Goal: Task Accomplishment & Management: Manage account settings

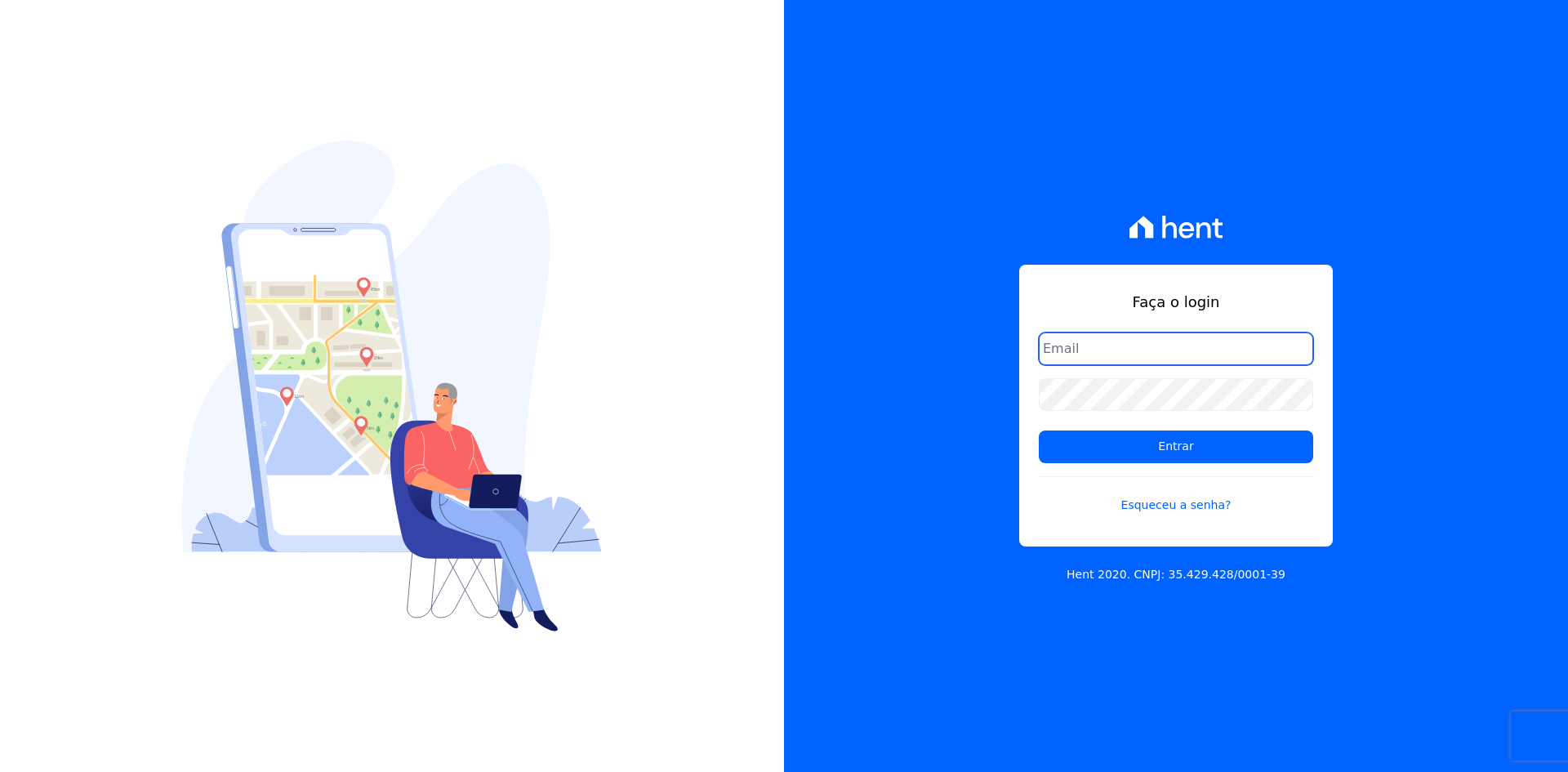
type input "matheaus@celinaguimaraes.com.br"
click at [1130, 466] on form "matheaus@celinaguimaraes.com.br Entrar Esqueceu a senha?" at bounding box center [1176, 433] width 275 height 201
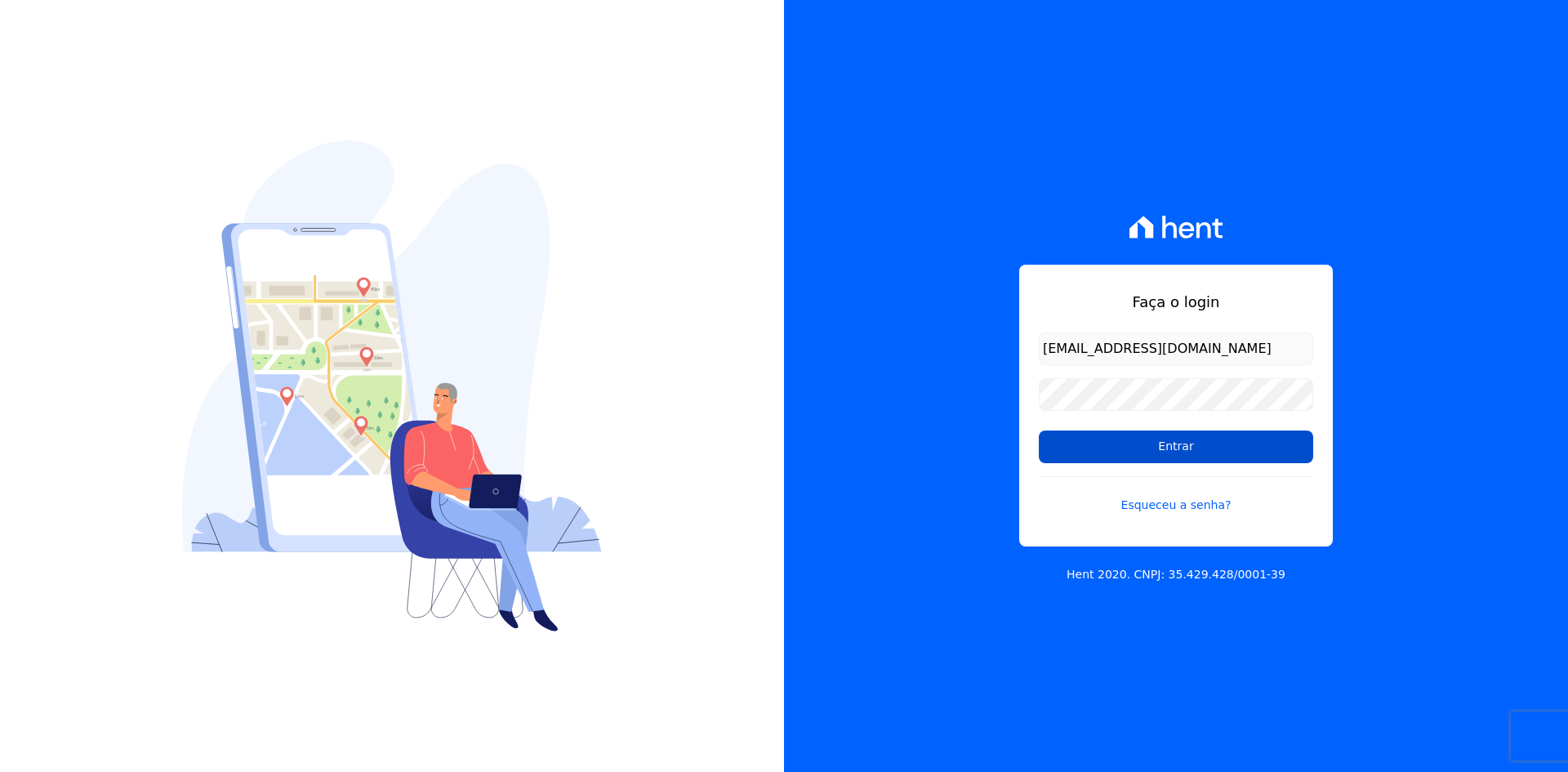
click at [1129, 452] on input "Entrar" at bounding box center [1176, 446] width 275 height 33
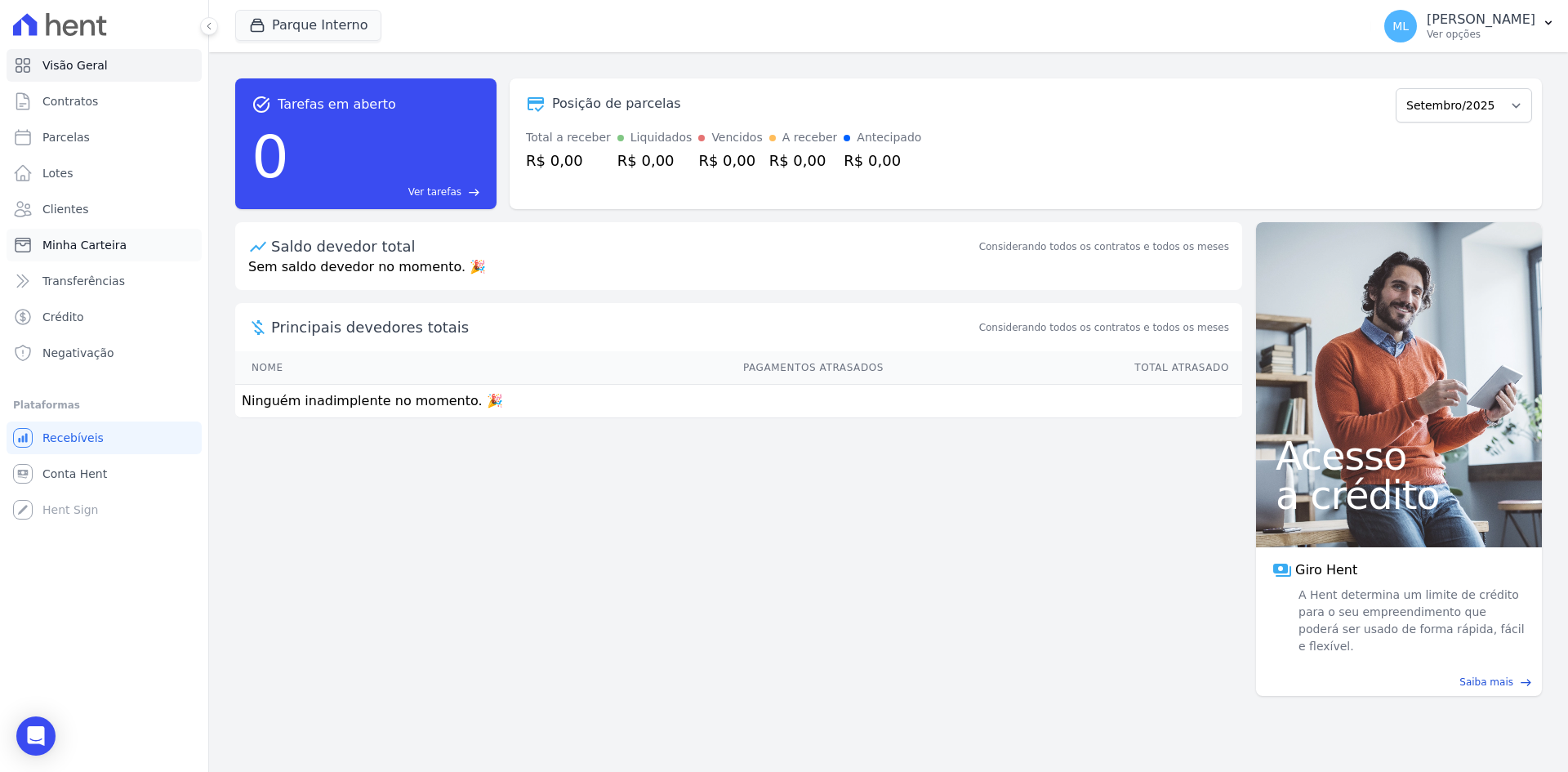
click at [124, 252] on link "Minha Carteira" at bounding box center [104, 245] width 195 height 33
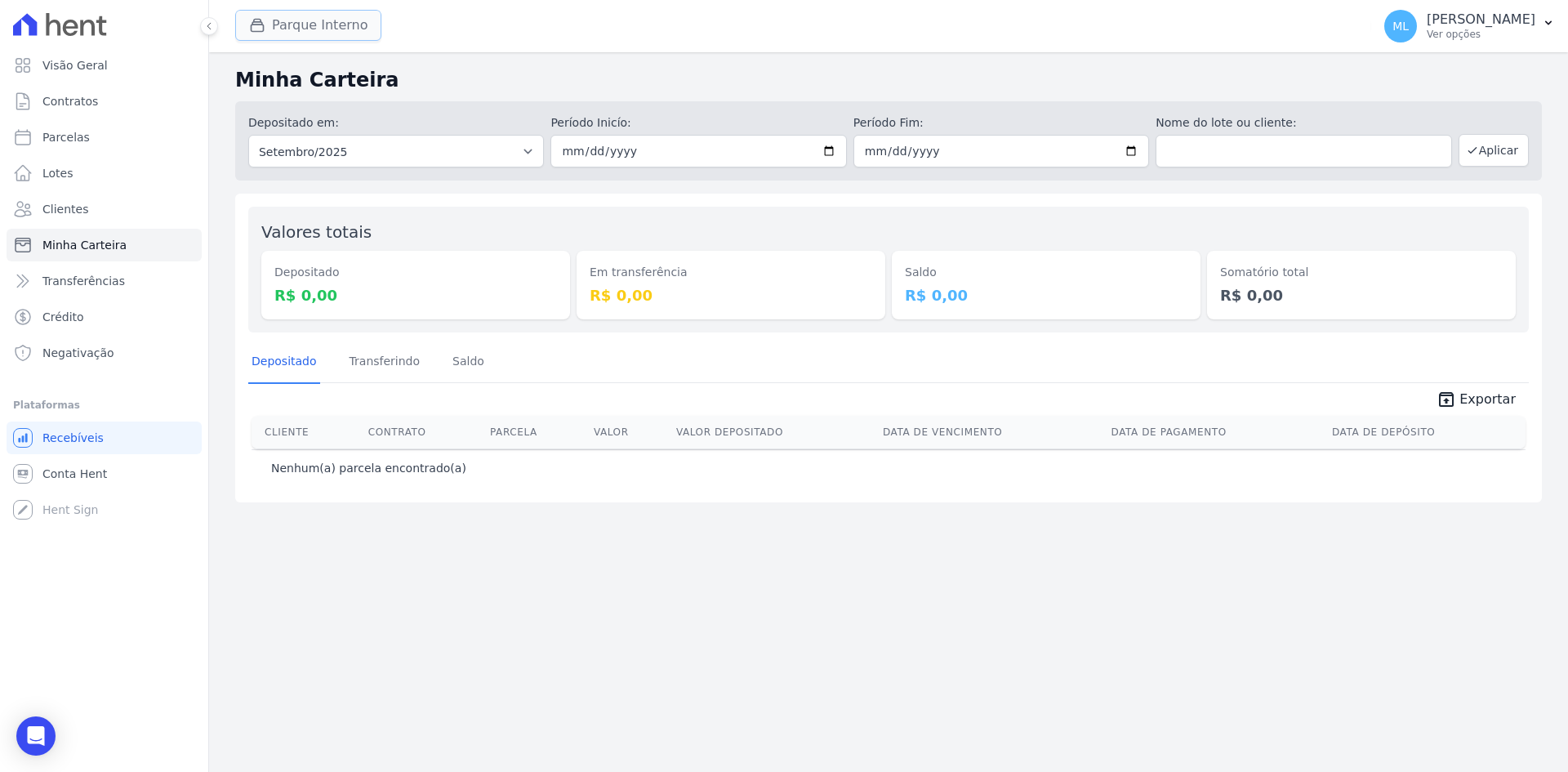
click at [318, 28] on button "Parque Interno" at bounding box center [308, 25] width 146 height 31
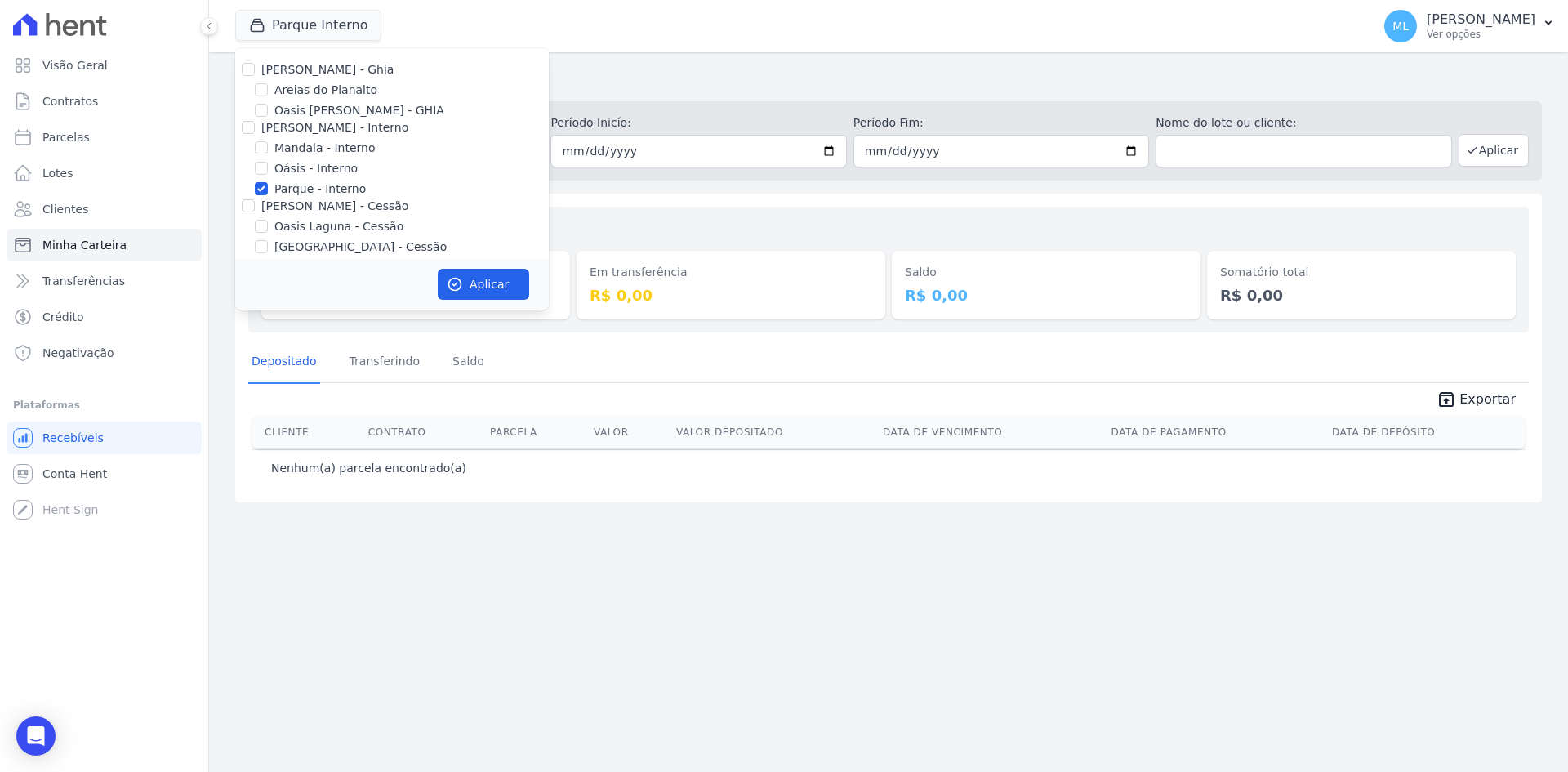
click at [297, 195] on label "Parque - Interno" at bounding box center [320, 188] width 92 height 17
click at [267, 195] on input "Parque - Interno" at bounding box center [261, 188] width 13 height 13
checkbox input "false"
click at [319, 88] on label "Areias do Planalto" at bounding box center [326, 90] width 103 height 17
click at [267, 88] on input "Areias do Planalto" at bounding box center [261, 90] width 13 height 13
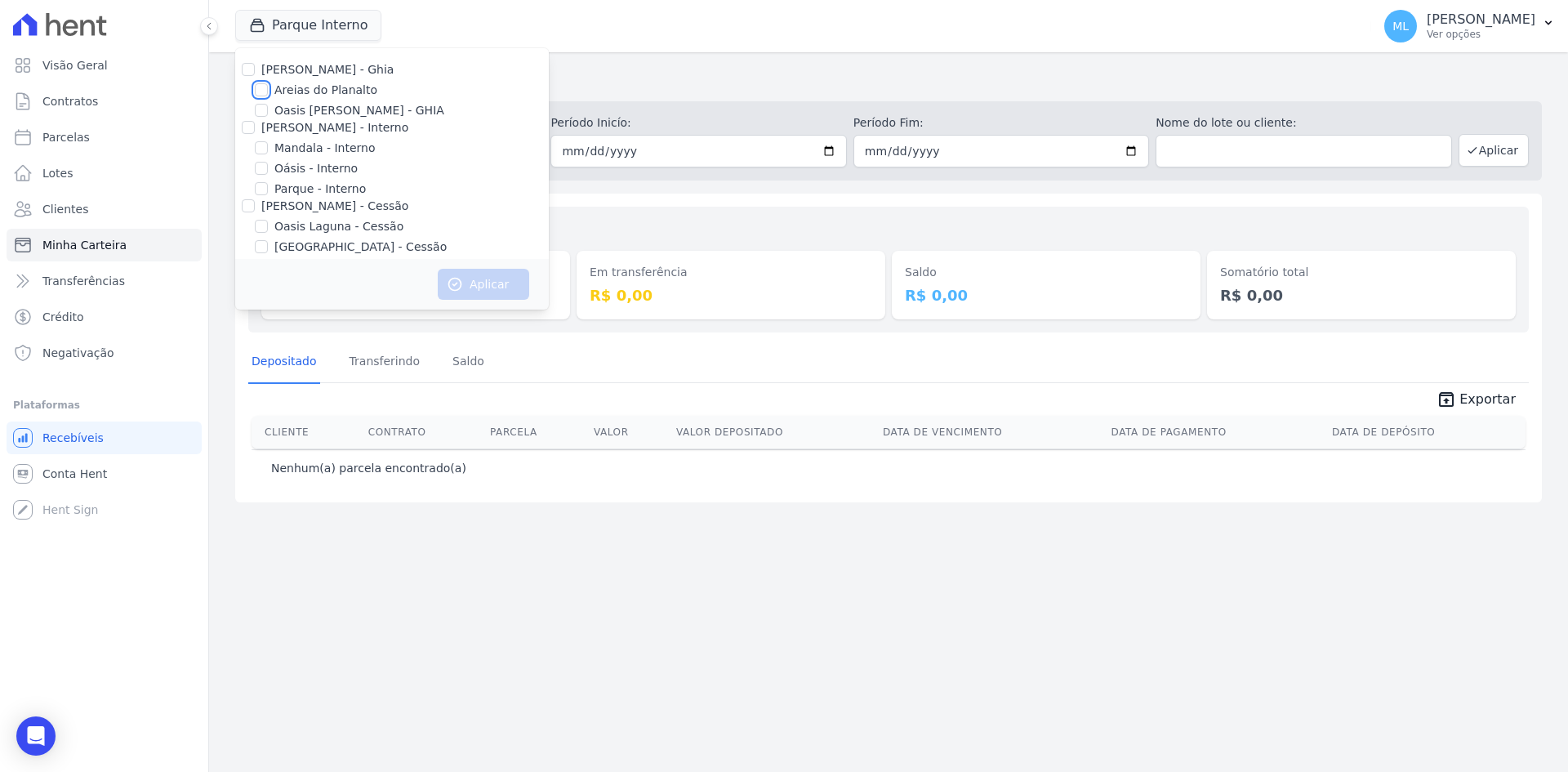
checkbox input "true"
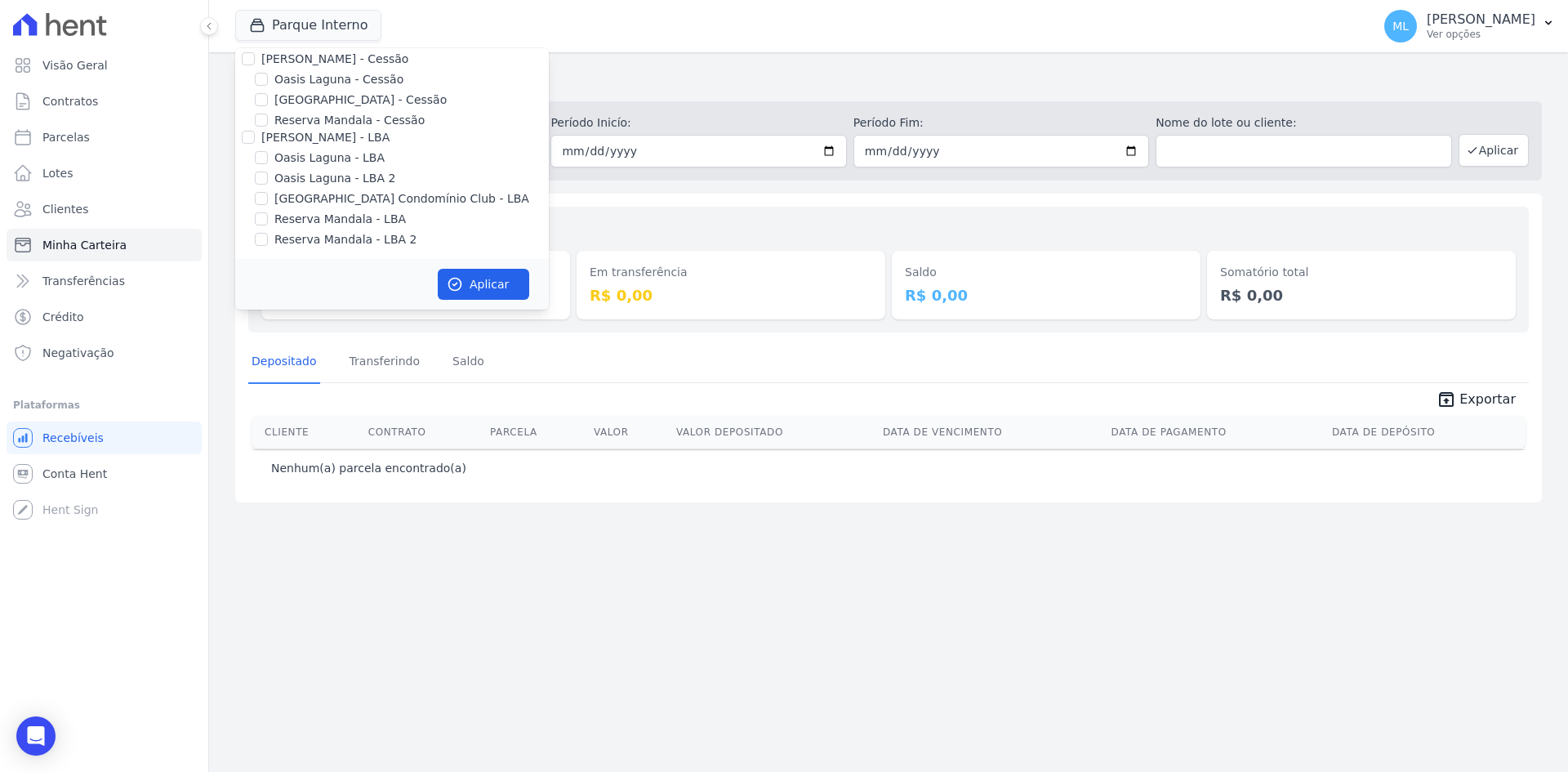
scroll to position [150, 0]
click at [838, 151] on input "2025-09-01" at bounding box center [699, 151] width 296 height 33
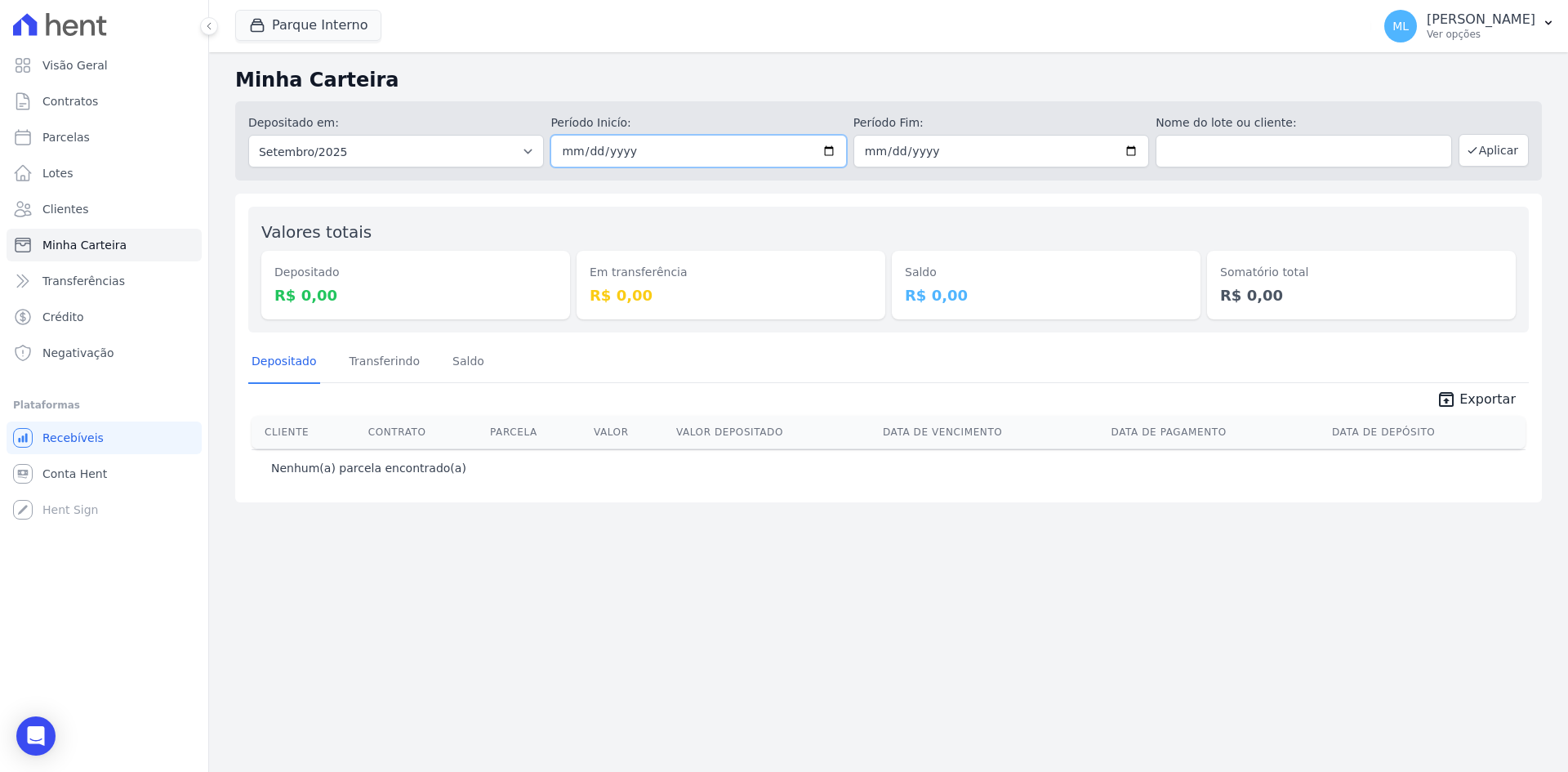
click at [832, 143] on input "2025-09-01" at bounding box center [699, 151] width 296 height 33
click at [826, 149] on input "2025-09-01" at bounding box center [699, 151] width 296 height 33
type input "[DATE]"
click at [1141, 153] on input "2025-09-30" at bounding box center [1001, 151] width 296 height 33
type input "[DATE]"
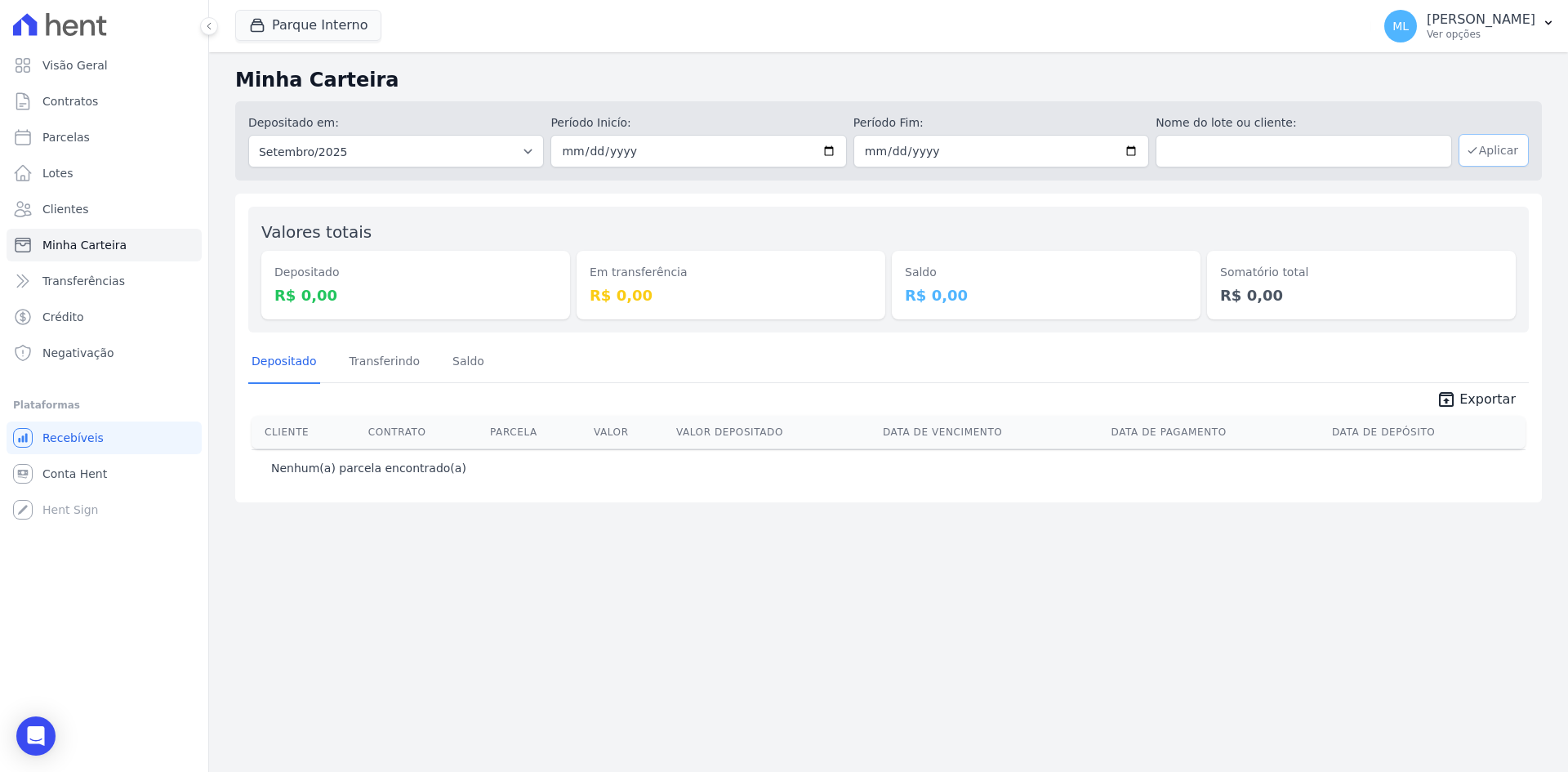
click at [1515, 149] on button "Aplicar" at bounding box center [1494, 150] width 70 height 33
click at [309, 21] on button "Parque Interno" at bounding box center [308, 25] width 146 height 31
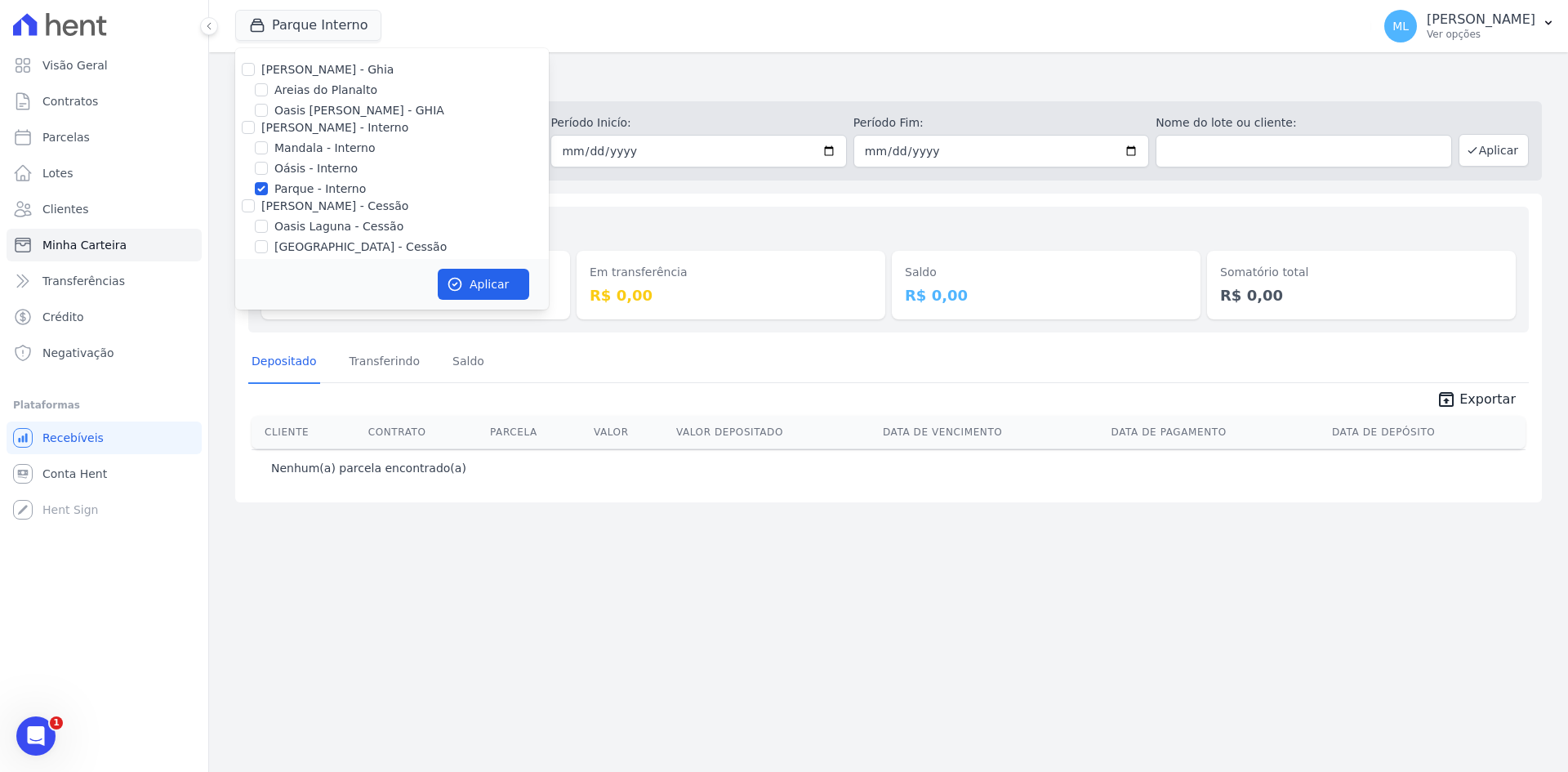
click at [333, 190] on label "Parque - Interno" at bounding box center [320, 188] width 92 height 17
click at [267, 190] on input "Parque - Interno" at bounding box center [261, 188] width 13 height 13
checkbox input "false"
click at [333, 92] on label "Areias do Planalto" at bounding box center [326, 90] width 103 height 17
click at [267, 92] on input "Areias do Planalto" at bounding box center [261, 90] width 13 height 13
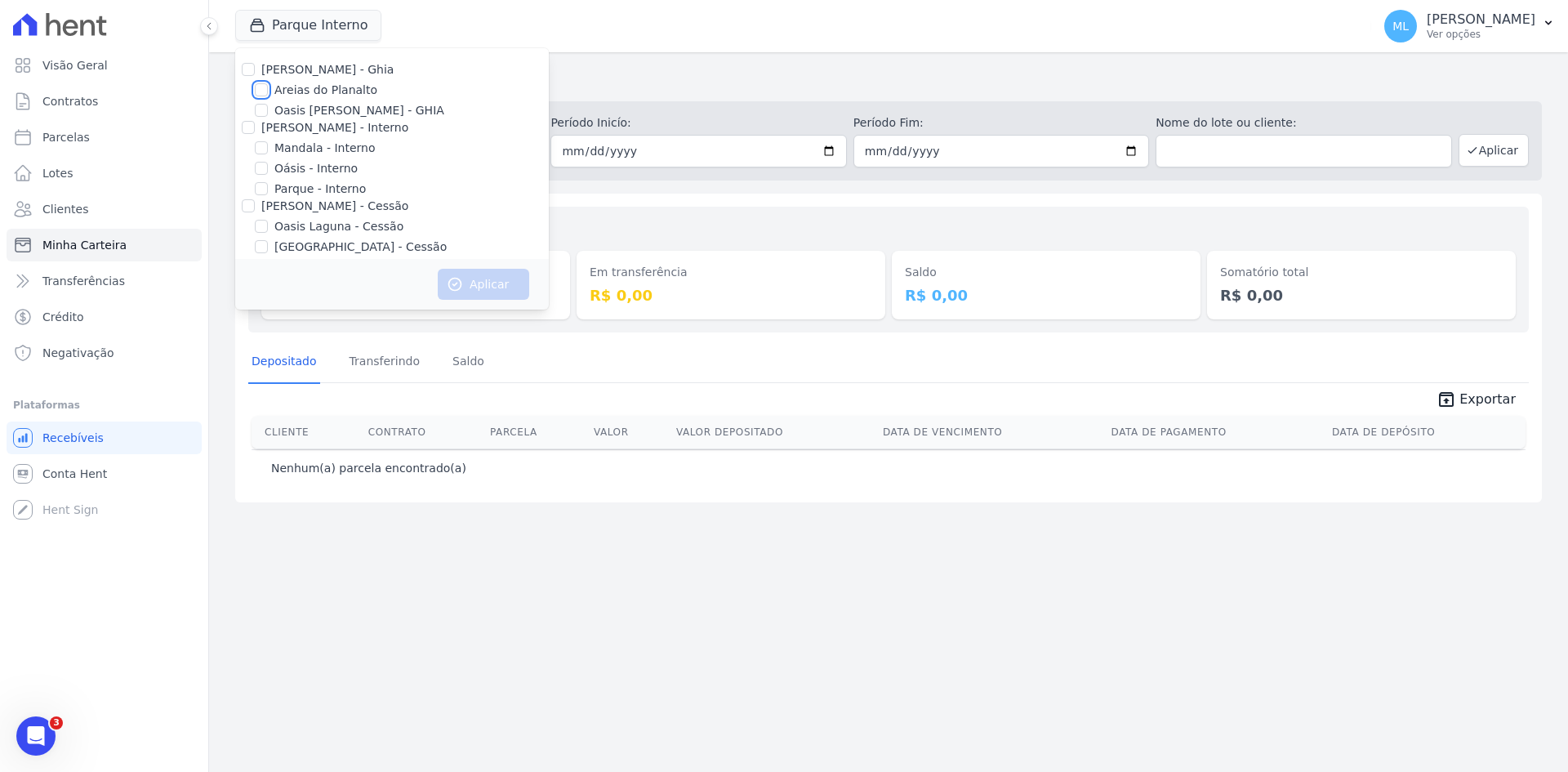
checkbox input "true"
click at [488, 288] on button "Aplicar" at bounding box center [483, 283] width 92 height 31
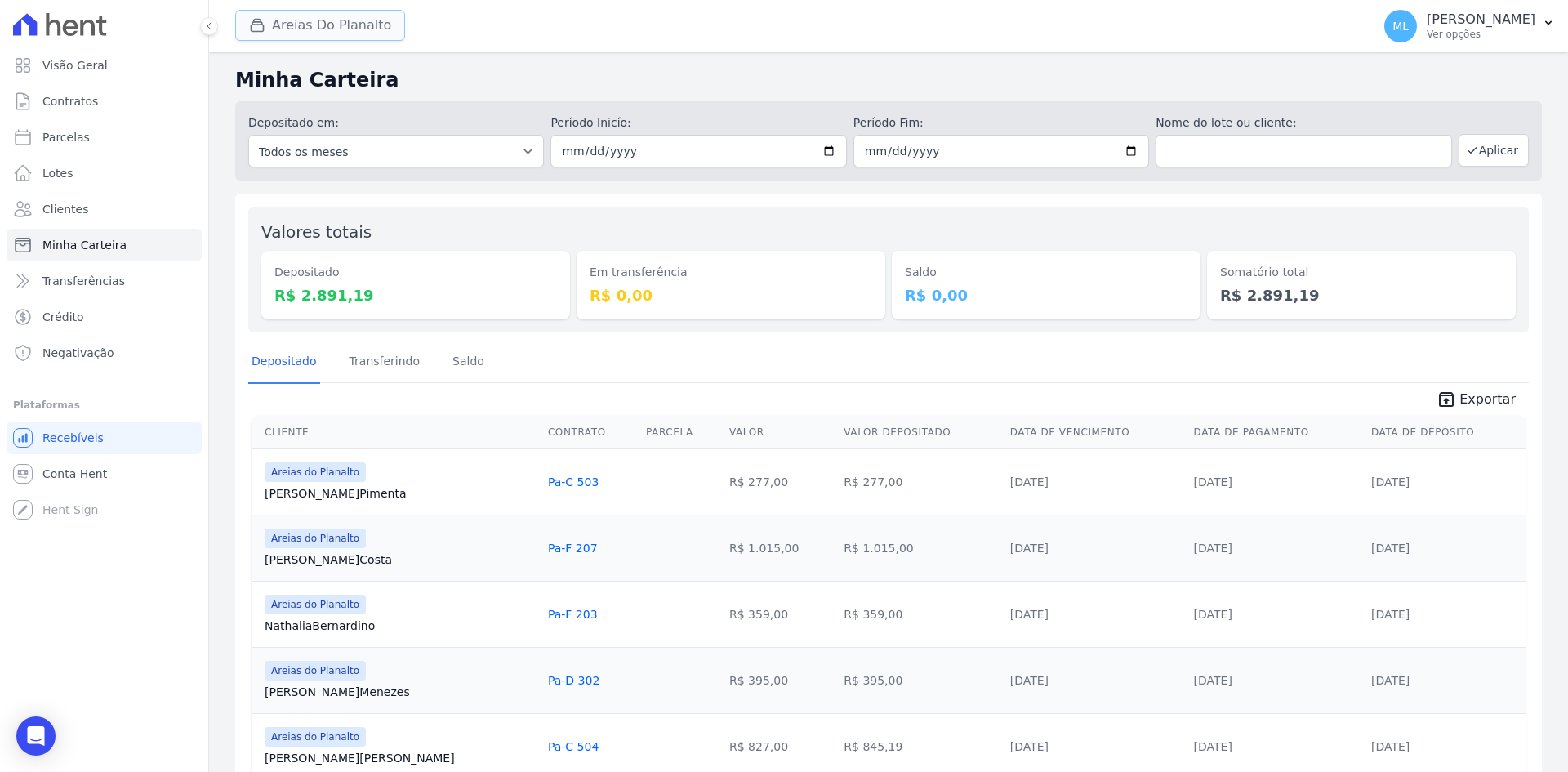
click at [366, 21] on button "Areias Do Planalto" at bounding box center [319, 25] width 170 height 31
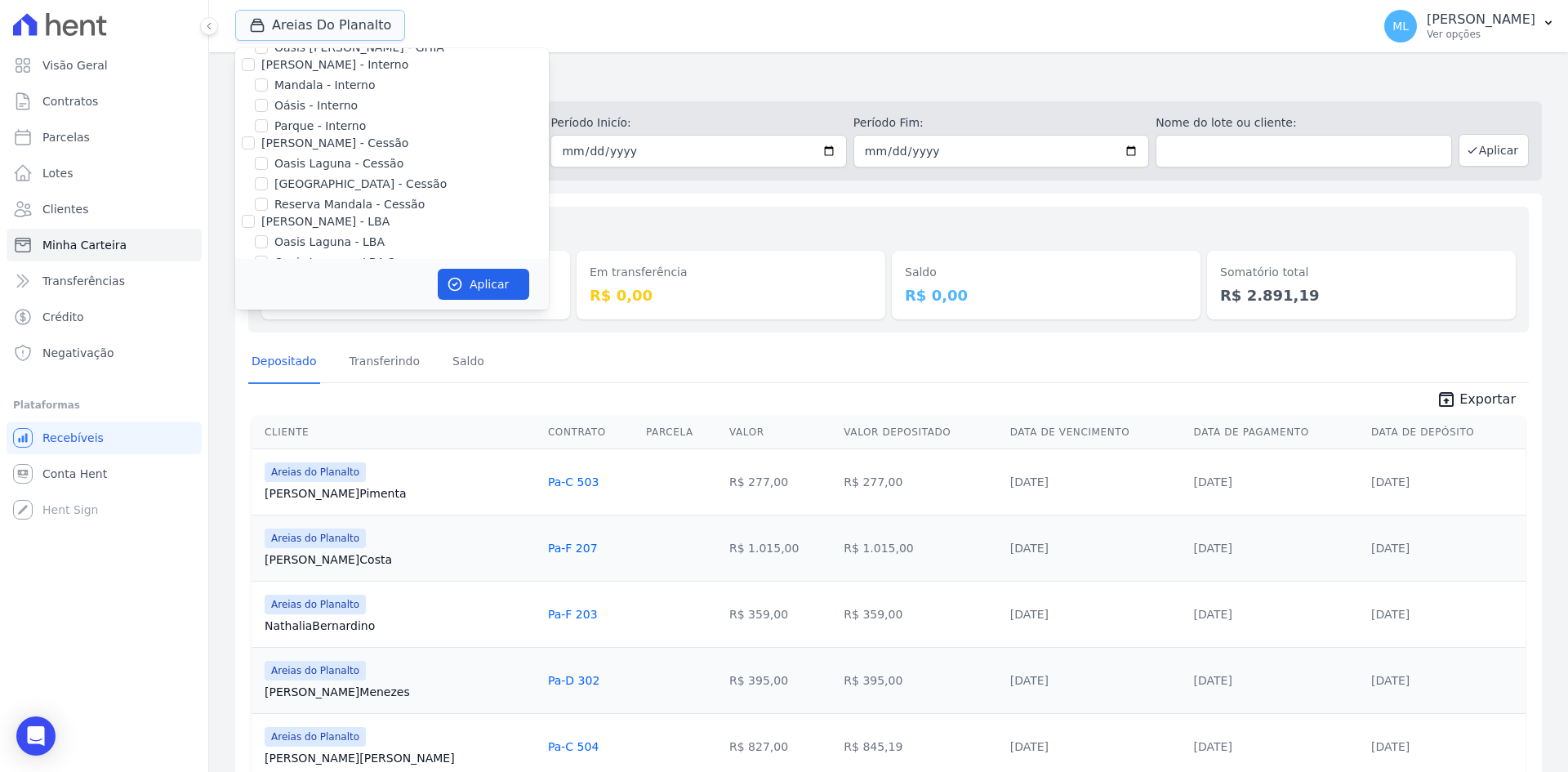
scroll to position [150, 0]
click at [739, 196] on div "Valores totais Depositado R$ 2.891,19 Em transferência R$ 0,00 [GEOGRAPHIC_DATA…" at bounding box center [888, 513] width 1307 height 640
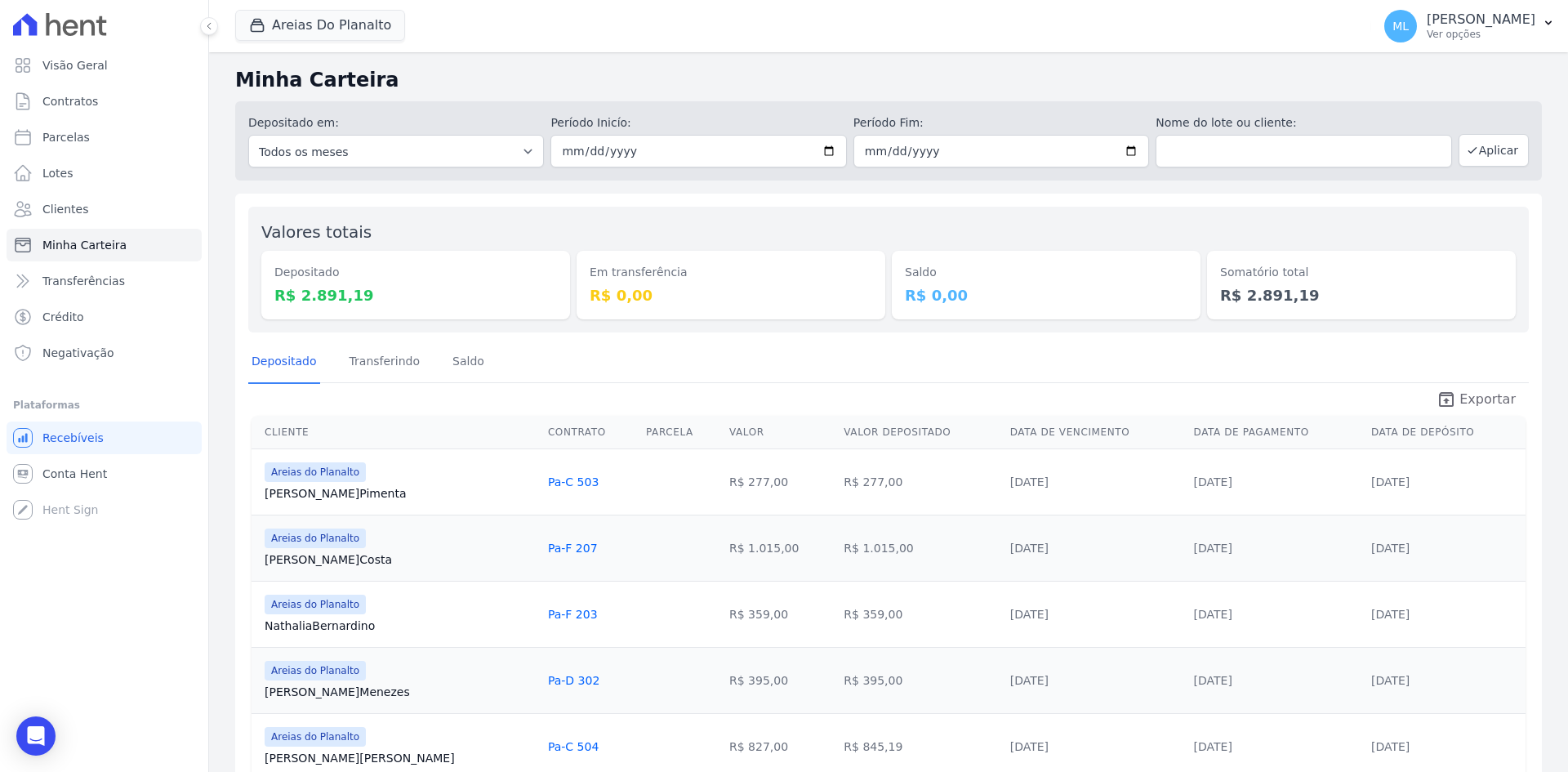
click at [1471, 404] on span "Exportar" at bounding box center [1488, 400] width 56 height 19
click at [303, 22] on button "Areias Do Planalto" at bounding box center [319, 25] width 170 height 31
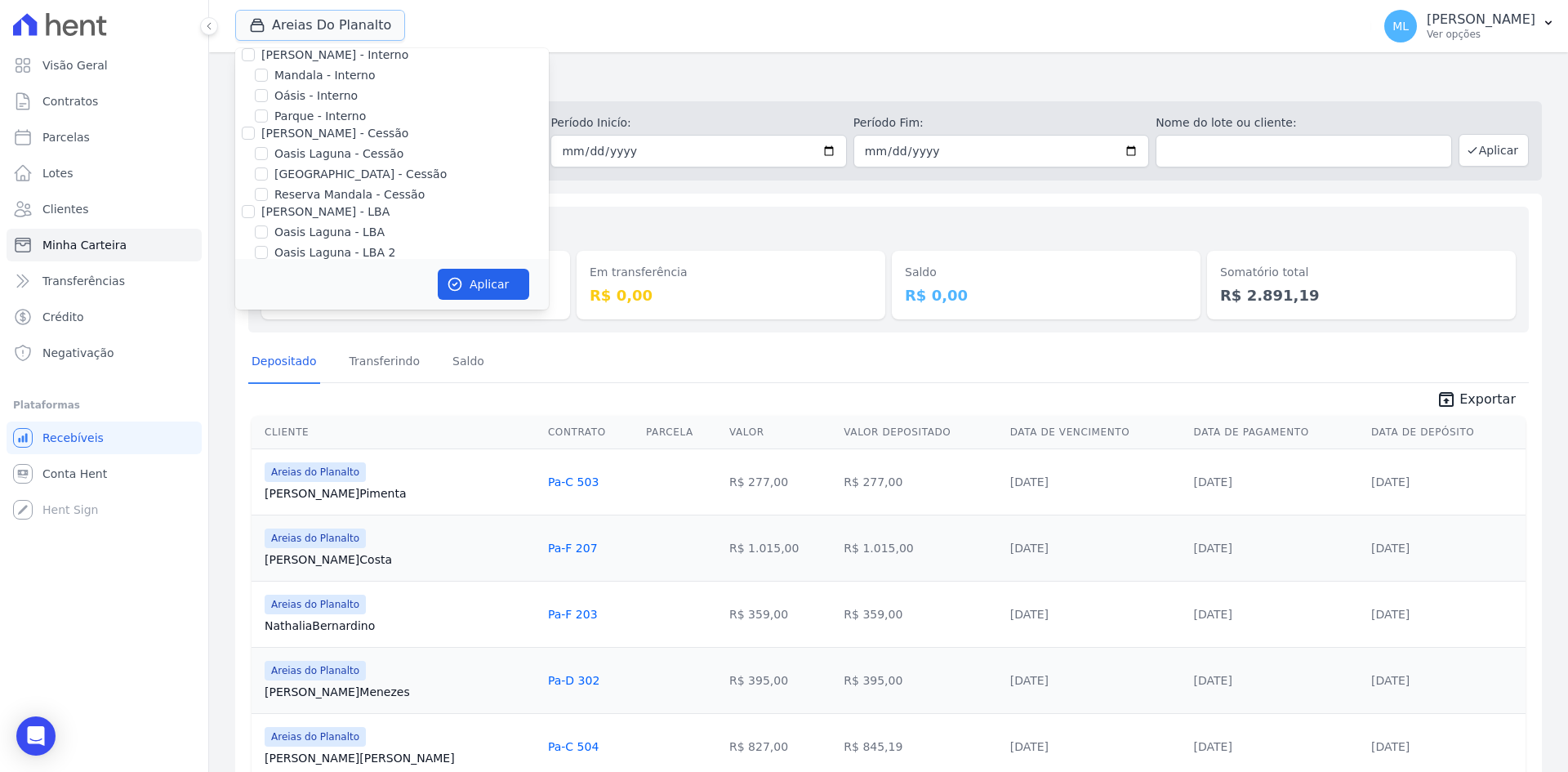
scroll to position [0, 0]
click at [312, 91] on label "Areias do Planalto" at bounding box center [326, 90] width 103 height 17
click at [267, 91] on input "Areias do Planalto" at bounding box center [261, 90] width 13 height 13
checkbox input "false"
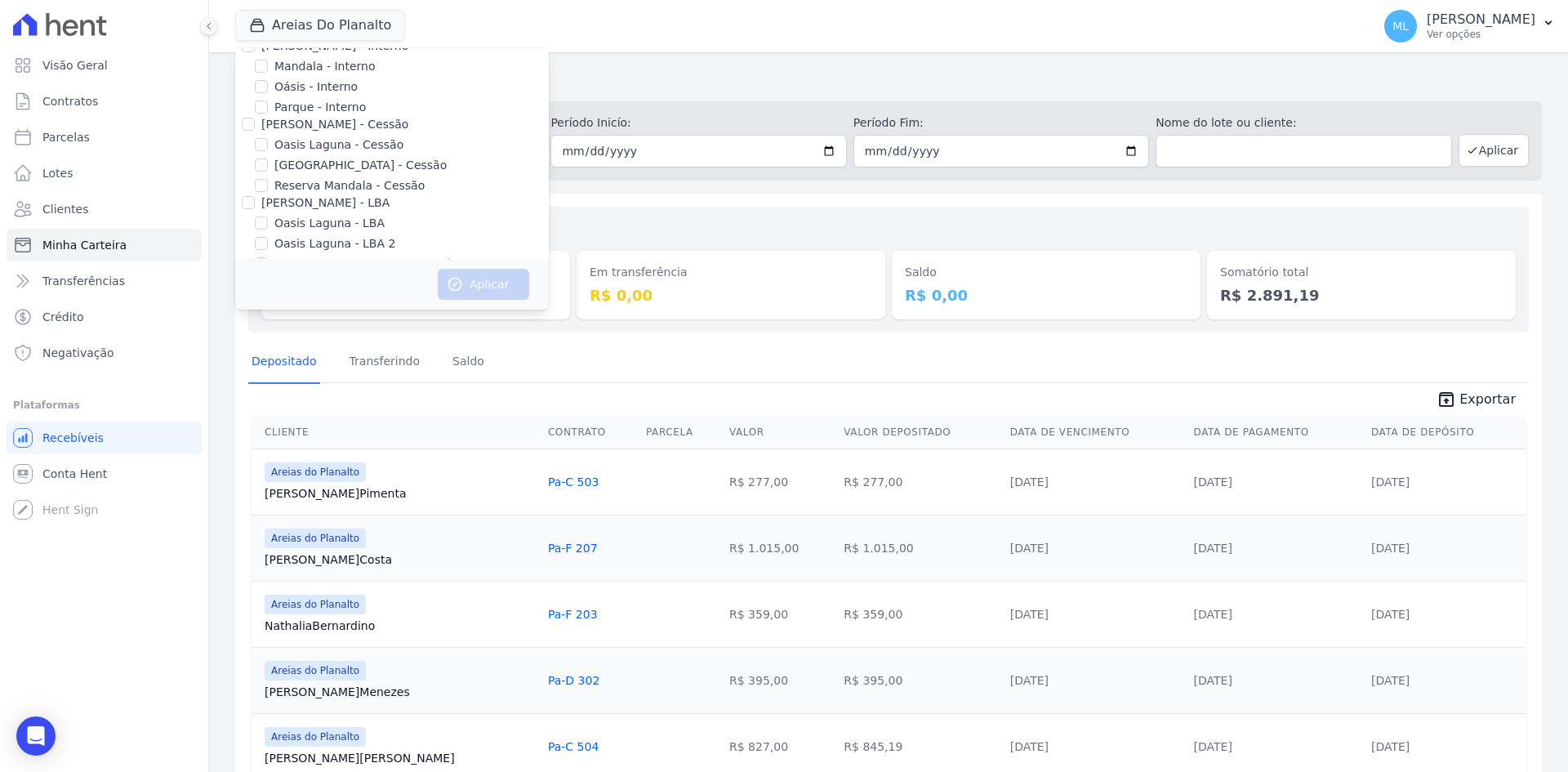
click at [307, 111] on label "Parque - Interno" at bounding box center [320, 107] width 92 height 17
click at [267, 111] on input "Parque - Interno" at bounding box center [261, 107] width 13 height 13
checkbox input "true"
click at [487, 292] on button "Aplicar" at bounding box center [483, 283] width 92 height 31
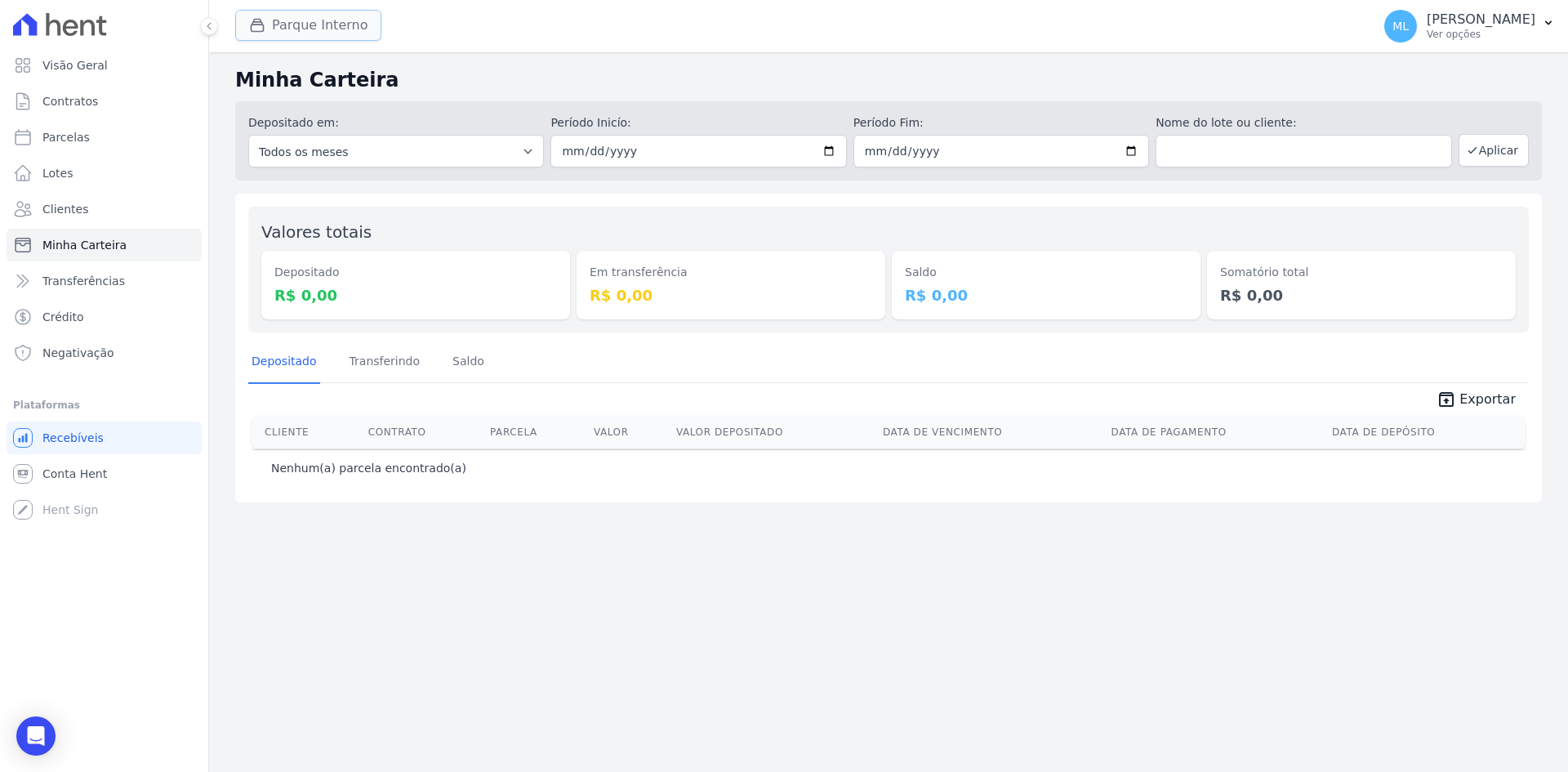
click at [341, 28] on button "Parque Interno" at bounding box center [308, 25] width 146 height 31
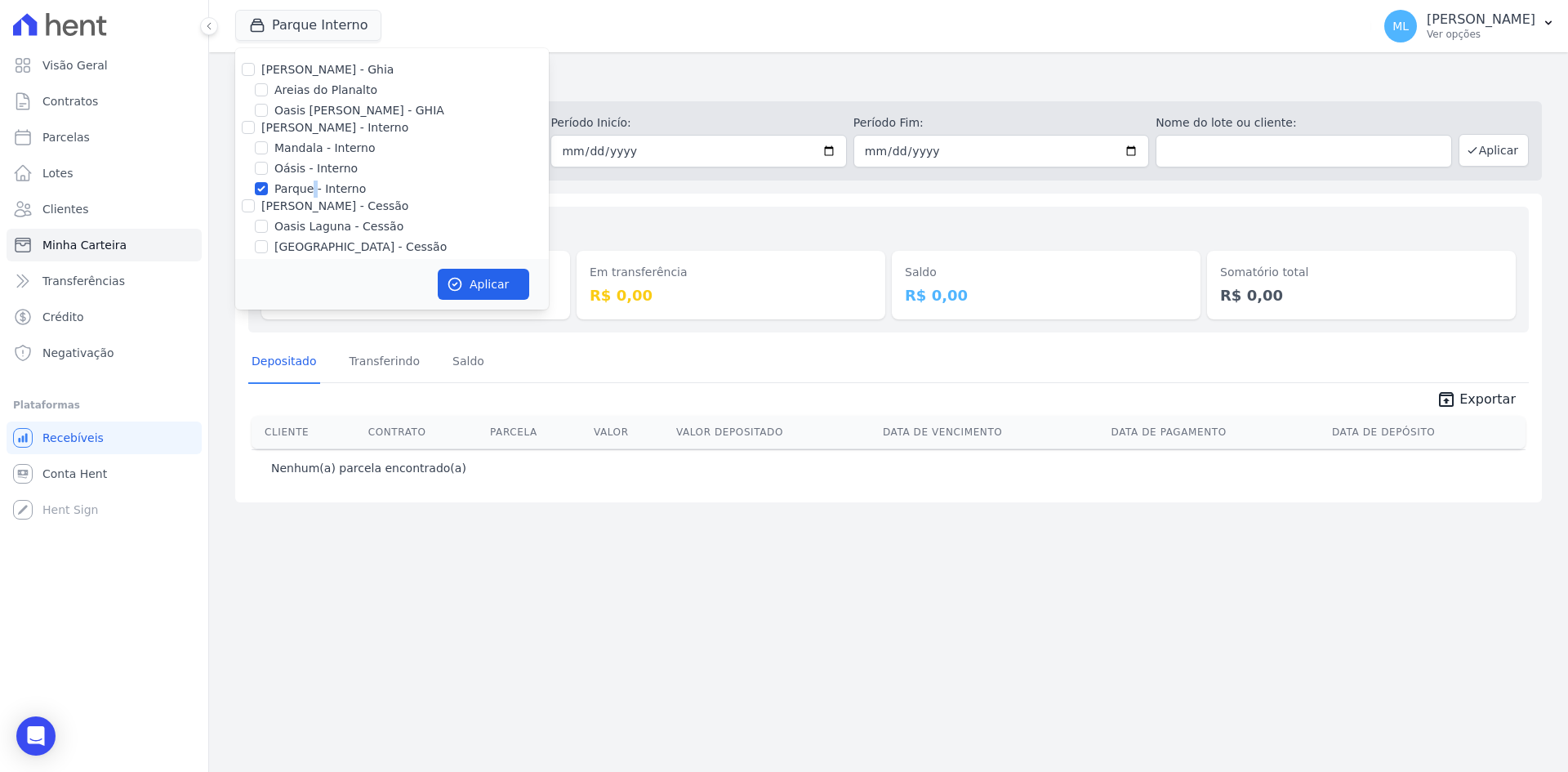
click at [311, 192] on label "Parque - Interno" at bounding box center [320, 188] width 92 height 17
click at [323, 99] on label "Parque - Interno" at bounding box center [320, 107] width 92 height 17
click at [267, 100] on input "Parque - Interno" at bounding box center [261, 107] width 13 height 13
checkbox input "false"
click at [321, 165] on label "[GEOGRAPHIC_DATA] - Cessão" at bounding box center [361, 165] width 172 height 17
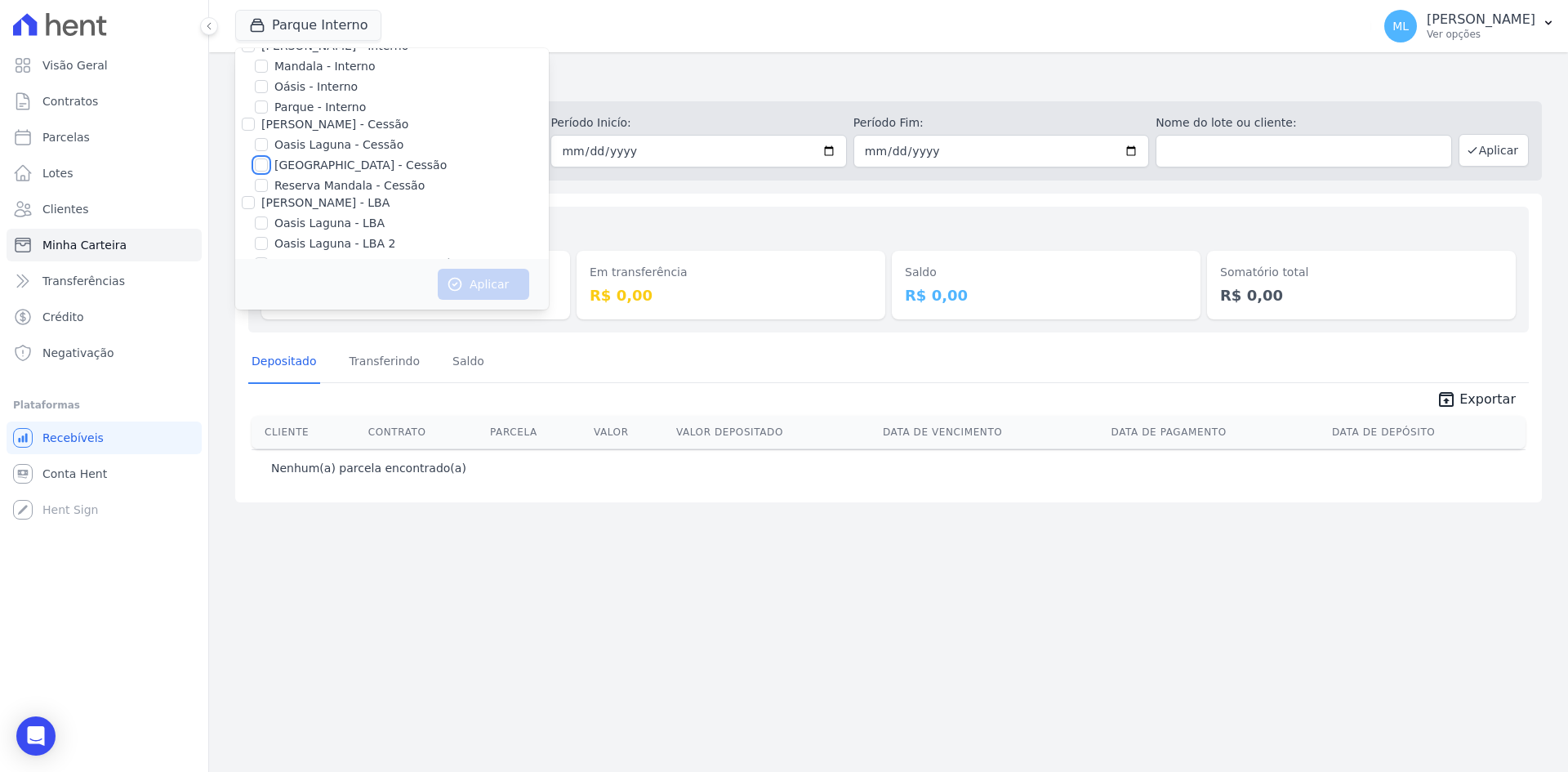
click at [267, 165] on input "[GEOGRAPHIC_DATA] - Cessão" at bounding box center [261, 165] width 13 height 13
checkbox input "true"
click at [498, 288] on button "Aplicar" at bounding box center [483, 283] width 92 height 31
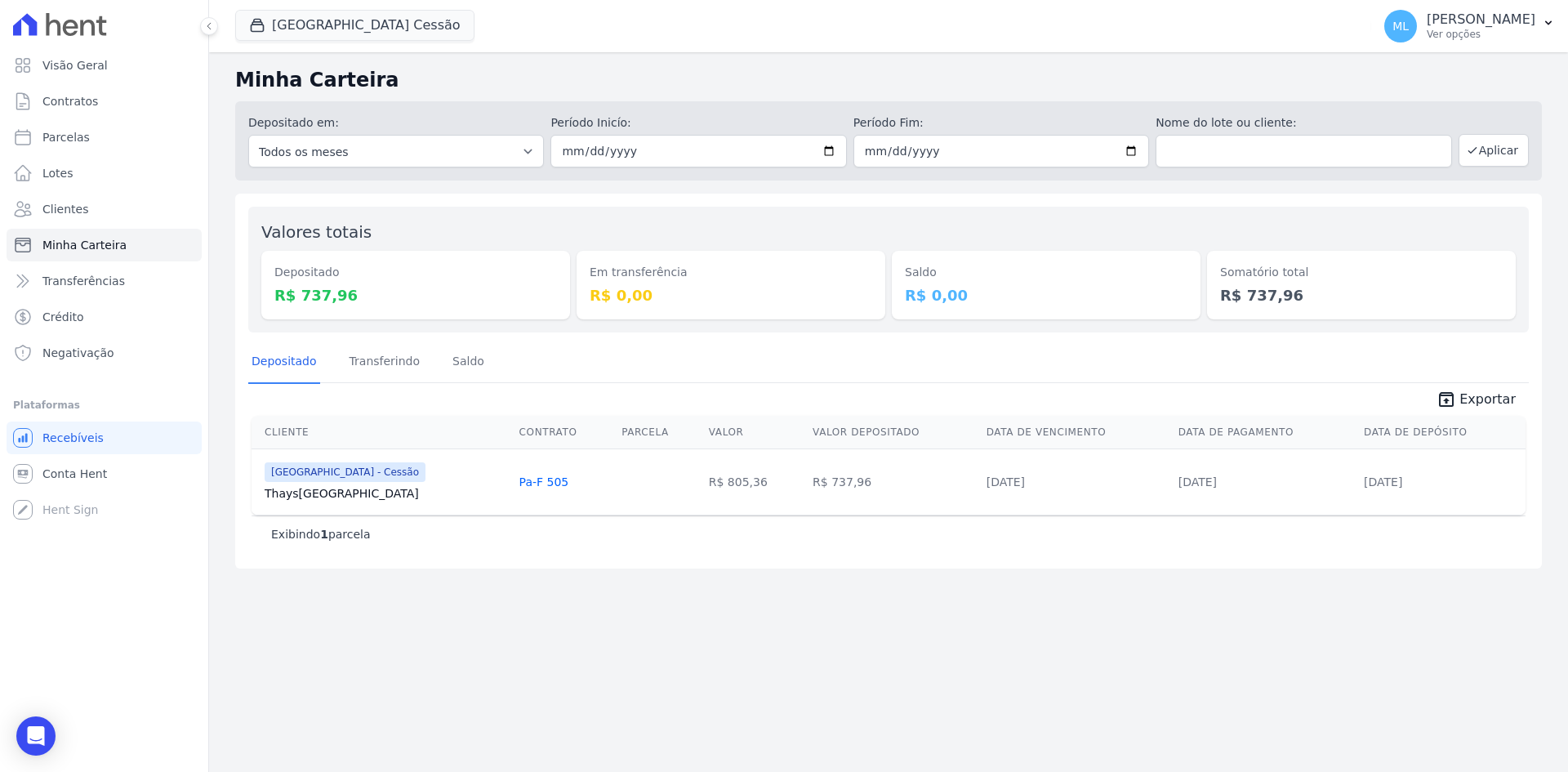
click at [1474, 406] on span "Exportar" at bounding box center [1488, 400] width 56 height 19
click at [413, 34] on button "[GEOGRAPHIC_DATA] Cessão" at bounding box center [355, 25] width 239 height 31
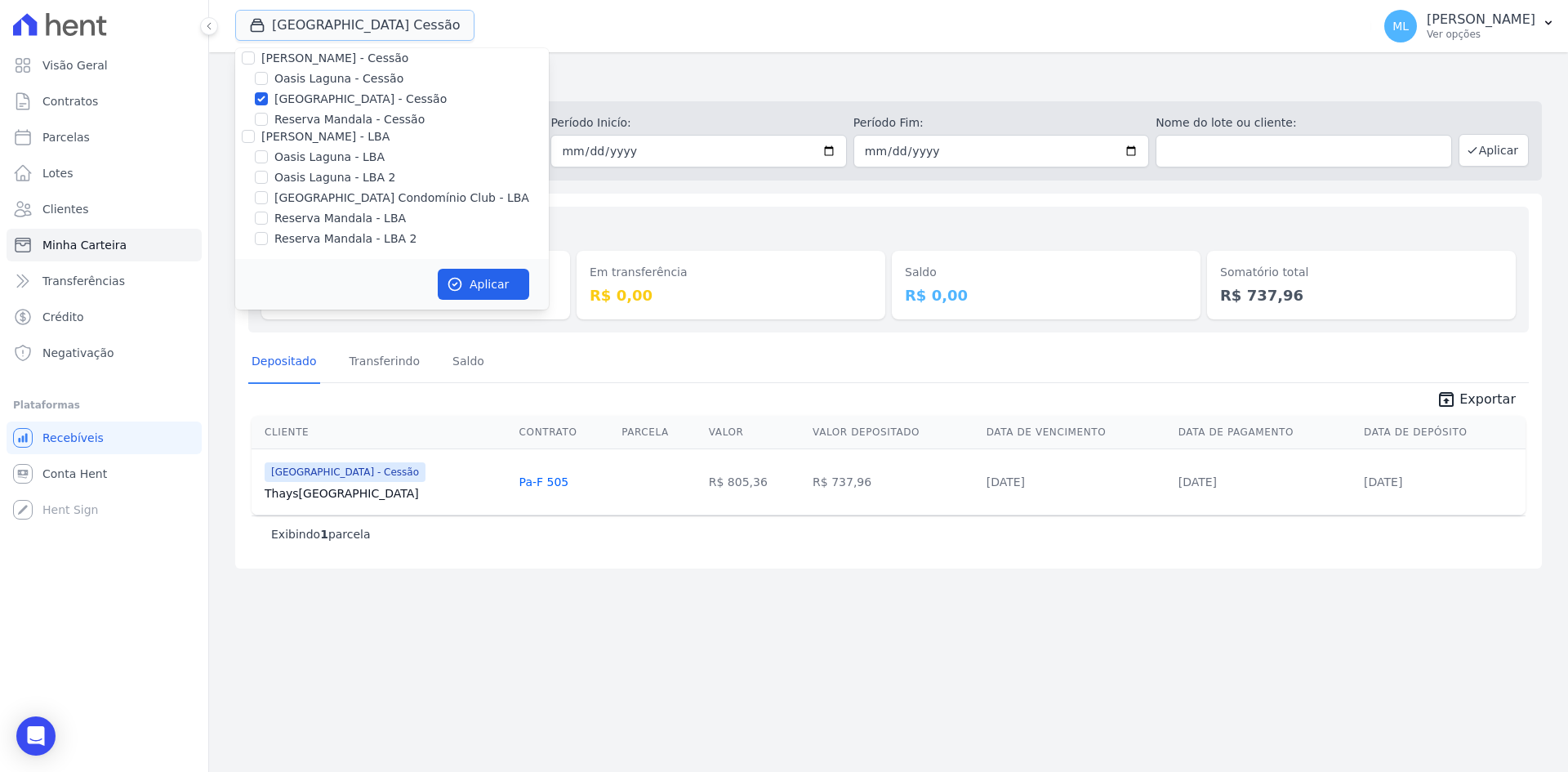
scroll to position [150, 0]
click at [318, 93] on label "[GEOGRAPHIC_DATA] - Cessão" at bounding box center [361, 97] width 172 height 17
click at [267, 93] on input "[GEOGRAPHIC_DATA] - Cessão" at bounding box center [261, 97] width 13 height 13
checkbox input "false"
click at [341, 196] on label "[GEOGRAPHIC_DATA] Condomínio Club - LBA" at bounding box center [402, 195] width 255 height 17
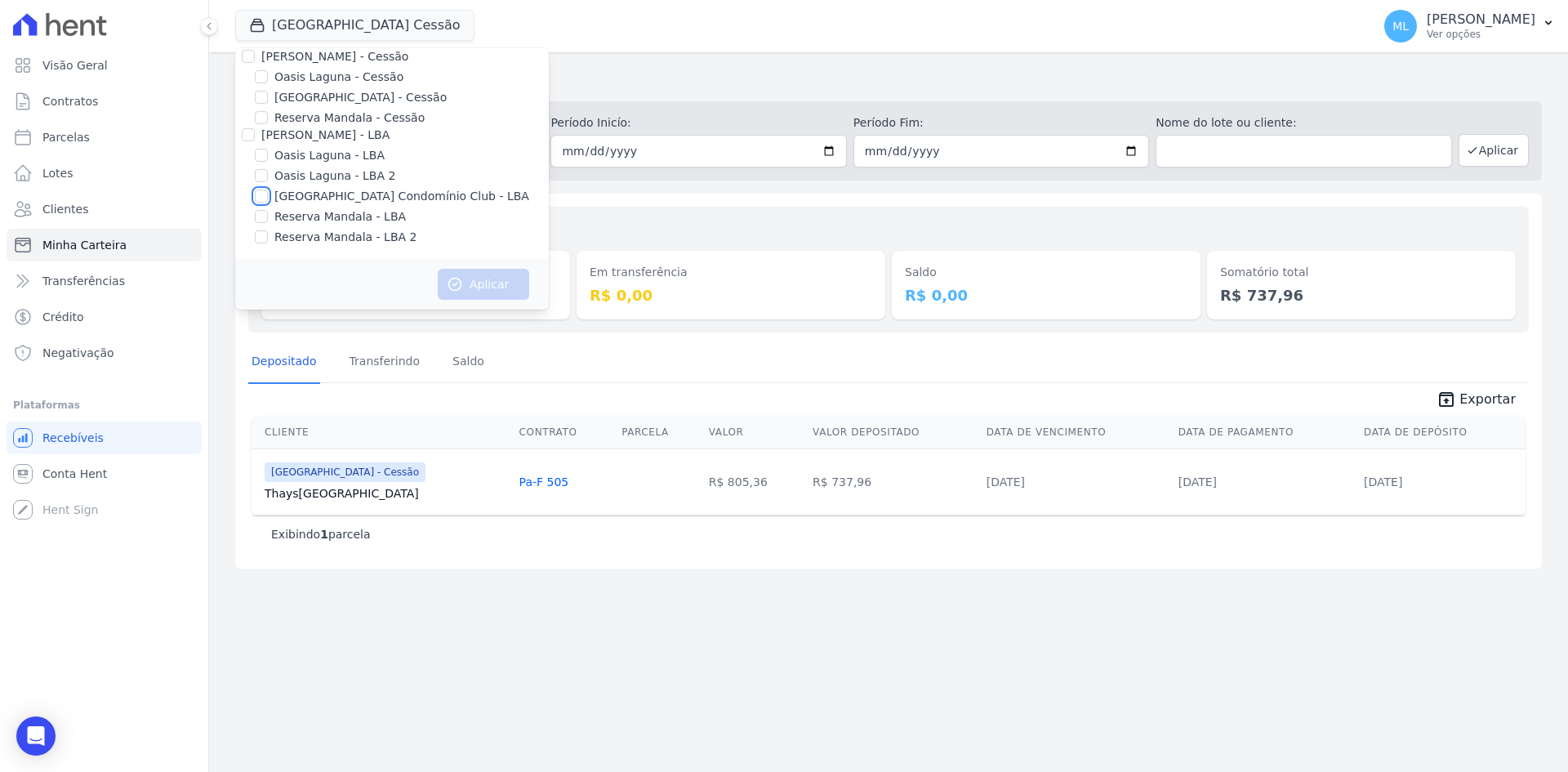
click at [267, 196] on input "[GEOGRAPHIC_DATA] Condomínio Club - LBA" at bounding box center [261, 195] width 13 height 13
checkbox input "true"
click at [504, 283] on button "Aplicar" at bounding box center [483, 283] width 92 height 31
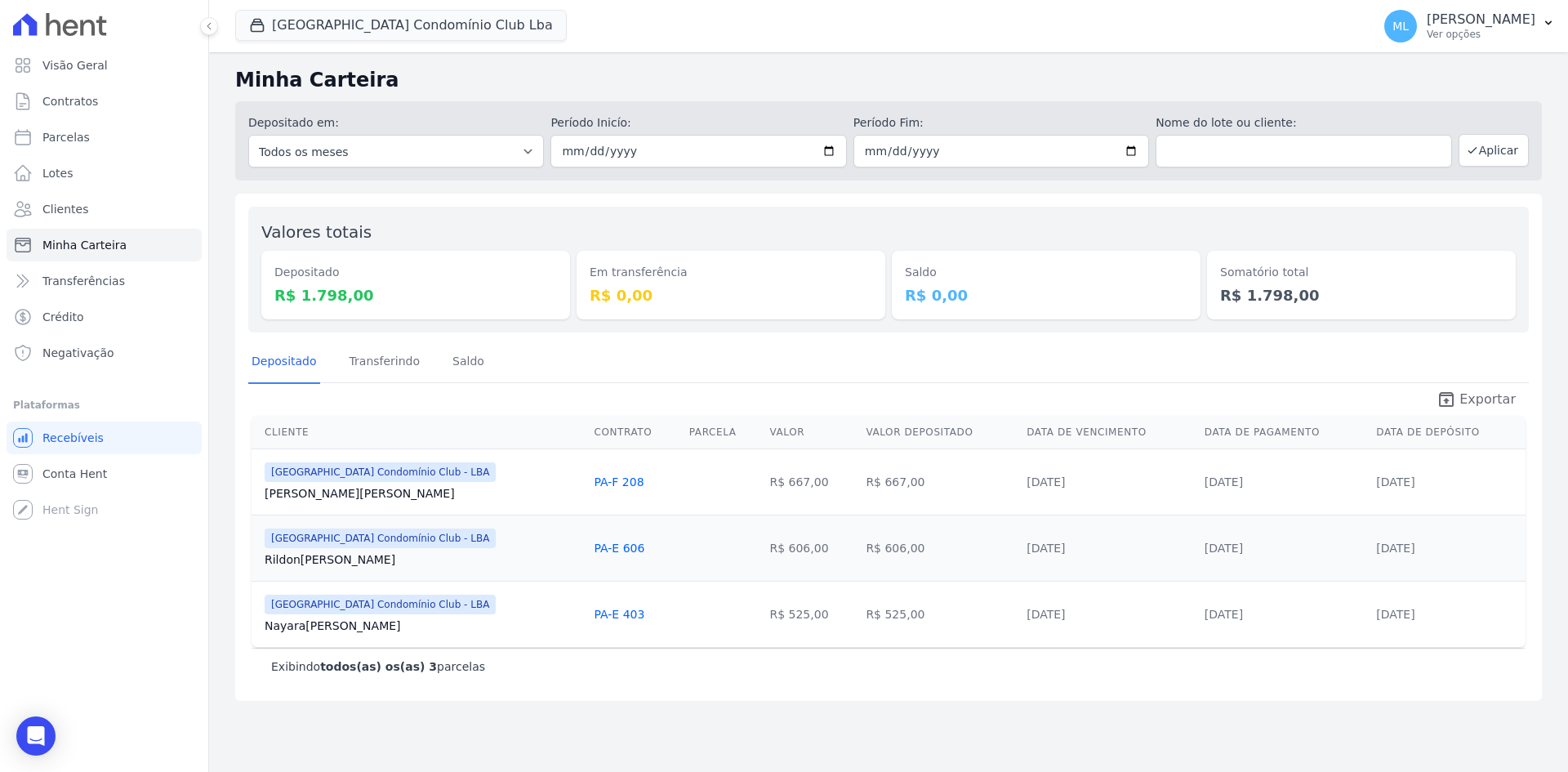
click at [1468, 397] on span "Exportar" at bounding box center [1488, 400] width 56 height 19
